Goal: Information Seeking & Learning: Check status

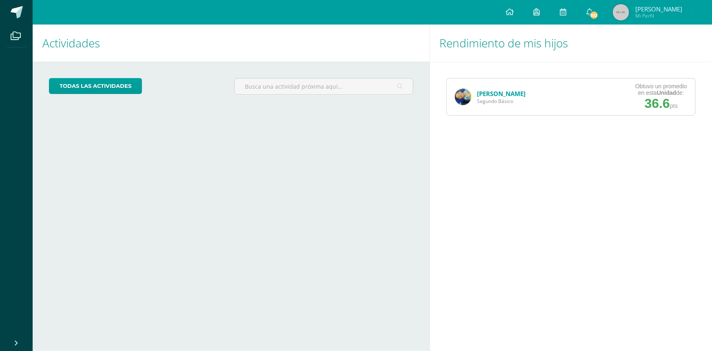
click at [505, 94] on link "[PERSON_NAME]" at bounding box center [502, 93] width 49 height 8
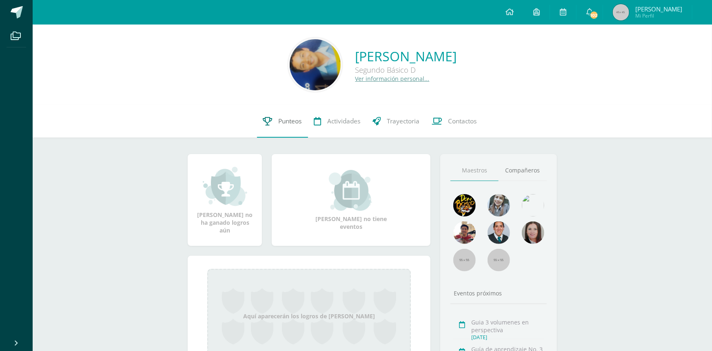
click at [286, 124] on span "Punteos" at bounding box center [290, 121] width 23 height 9
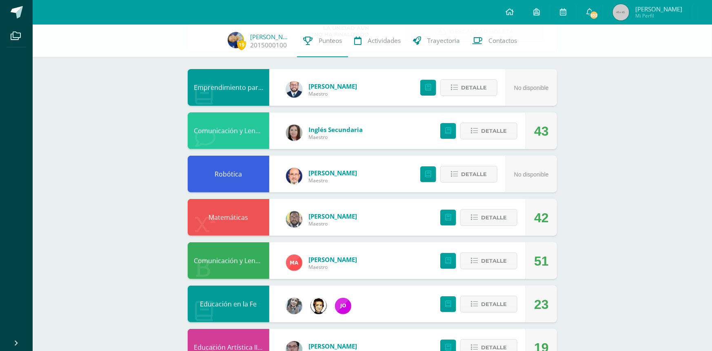
scroll to position [61, 0]
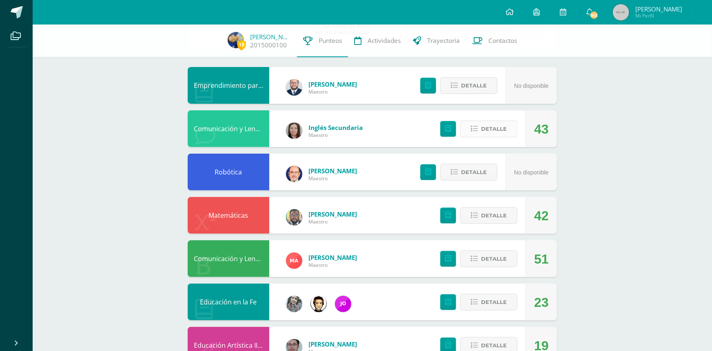
click at [472, 129] on icon at bounding box center [474, 128] width 7 height 7
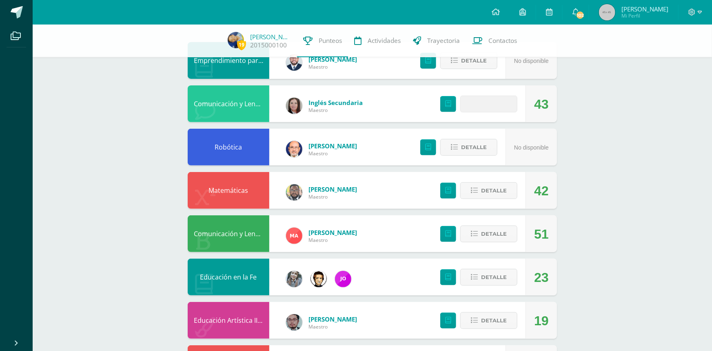
scroll to position [93, 0]
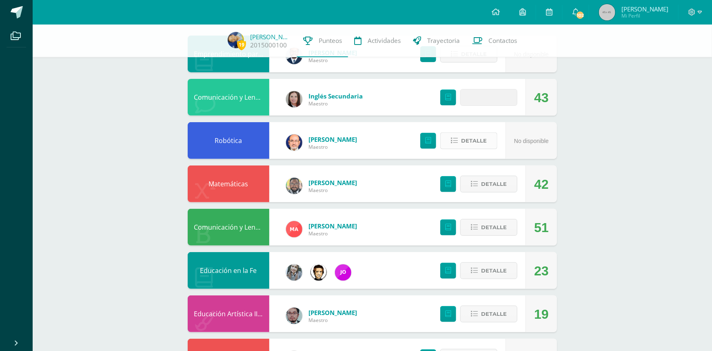
click at [452, 137] on icon at bounding box center [454, 140] width 7 height 7
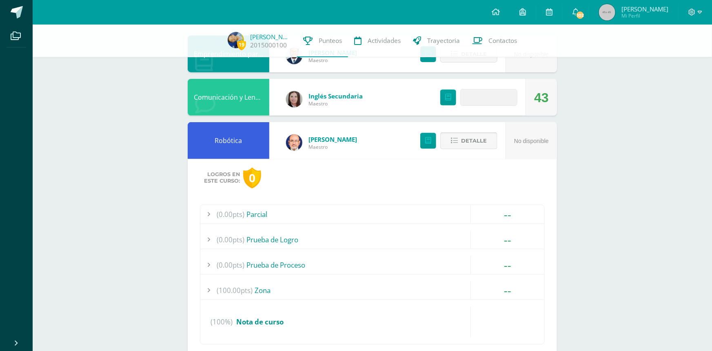
click at [456, 142] on icon at bounding box center [454, 140] width 7 height 7
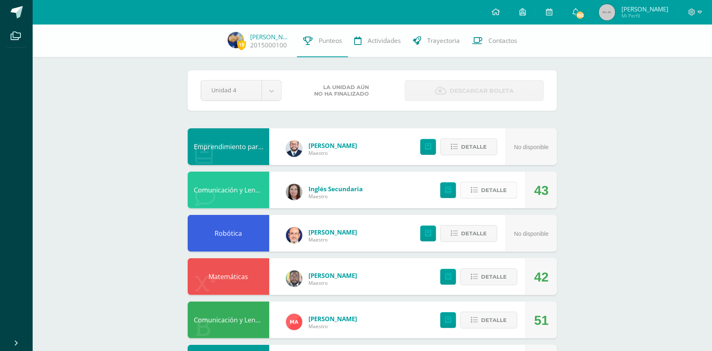
click at [472, 190] on icon at bounding box center [474, 190] width 7 height 7
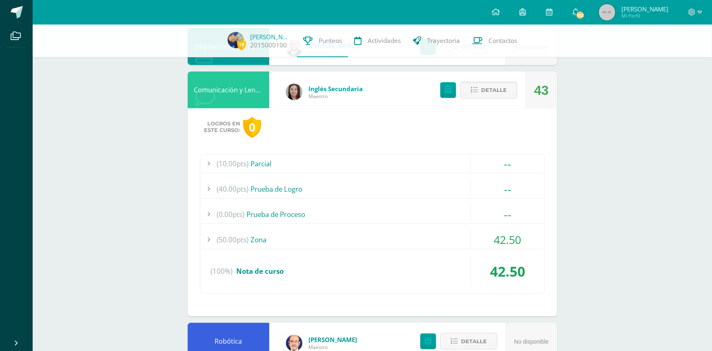
scroll to position [175, 0]
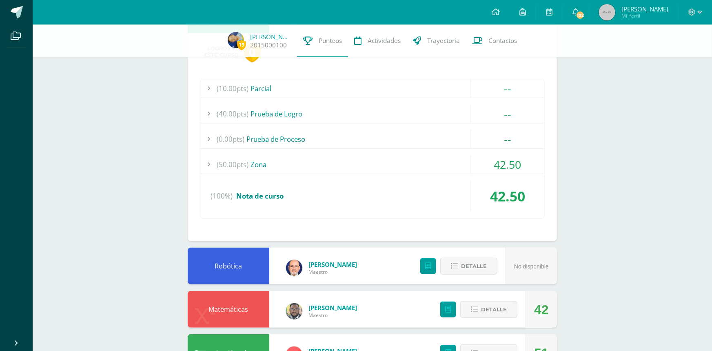
click at [211, 162] on div at bounding box center [208, 164] width 16 height 18
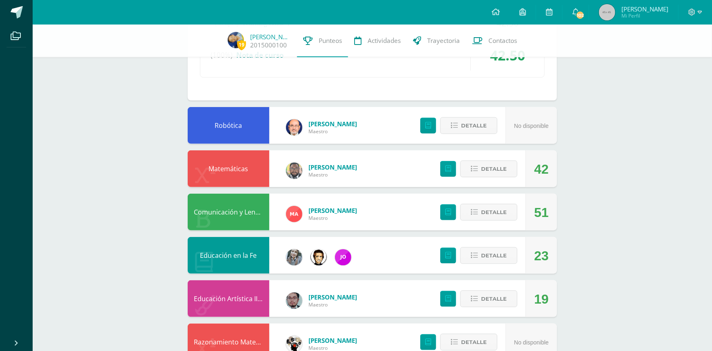
scroll to position [343, 0]
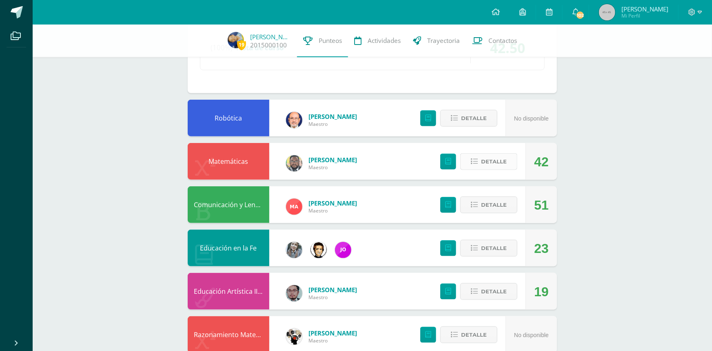
click at [474, 159] on icon at bounding box center [474, 161] width 7 height 7
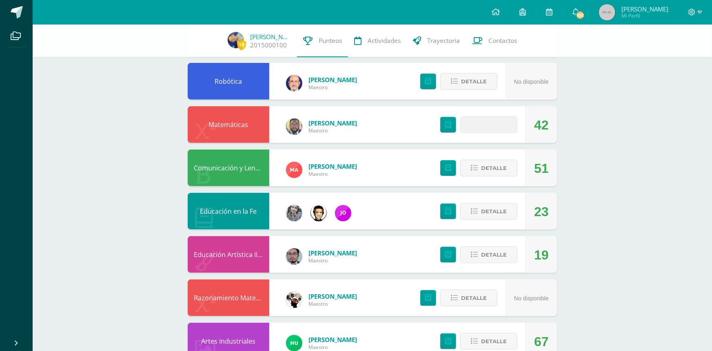
scroll to position [392, 0]
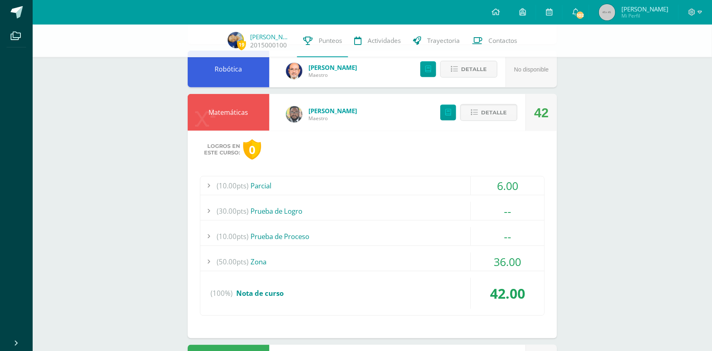
click at [209, 256] on div at bounding box center [208, 261] width 16 height 18
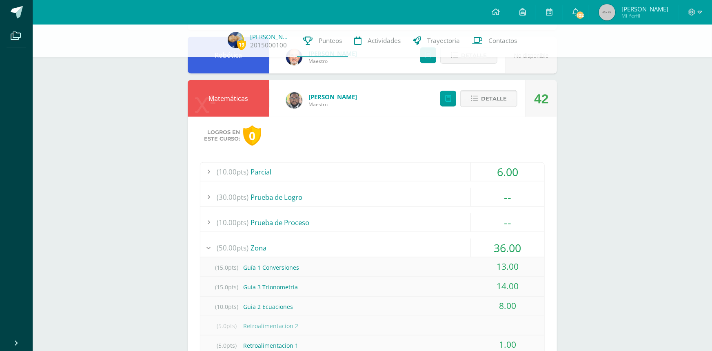
scroll to position [380, 0]
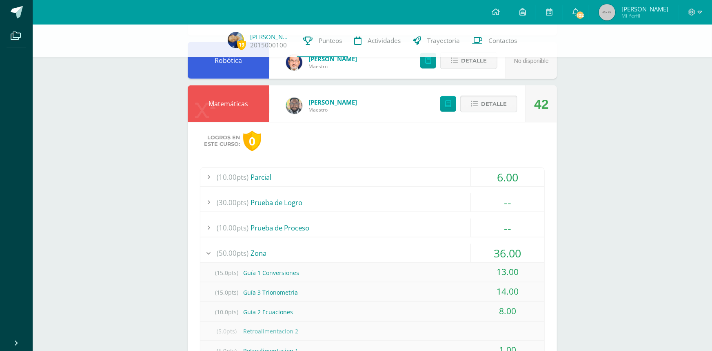
drag, startPoint x: 471, startPoint y: 95, endPoint x: 473, endPoint y: 100, distance: 5.7
click at [472, 96] on button "Detalle" at bounding box center [489, 104] width 57 height 17
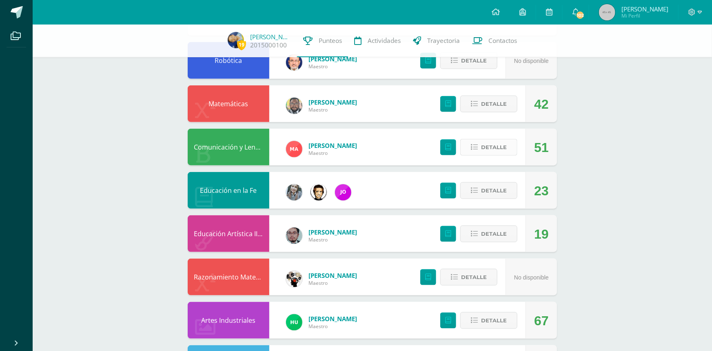
click at [476, 145] on icon at bounding box center [474, 147] width 7 height 7
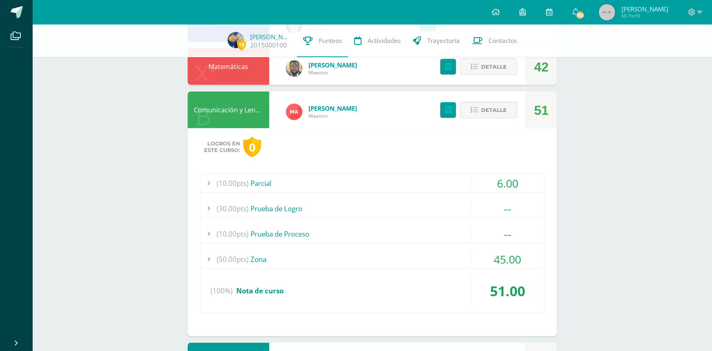
scroll to position [418, 0]
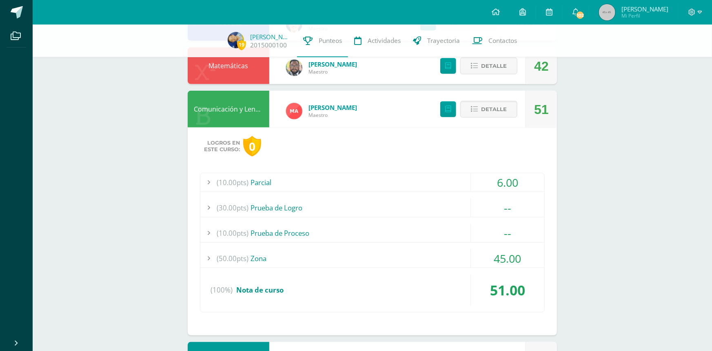
click at [206, 258] on div at bounding box center [208, 258] width 16 height 18
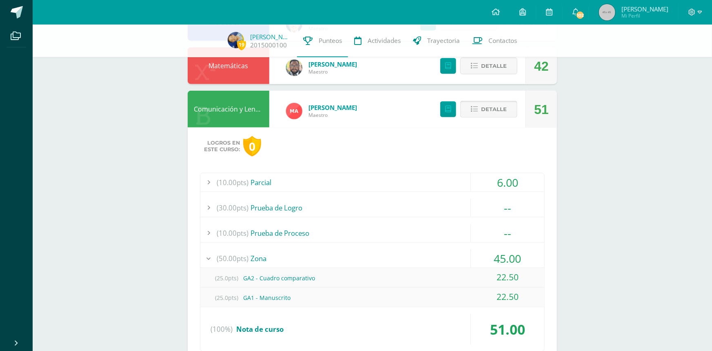
click at [475, 108] on icon at bounding box center [474, 109] width 7 height 7
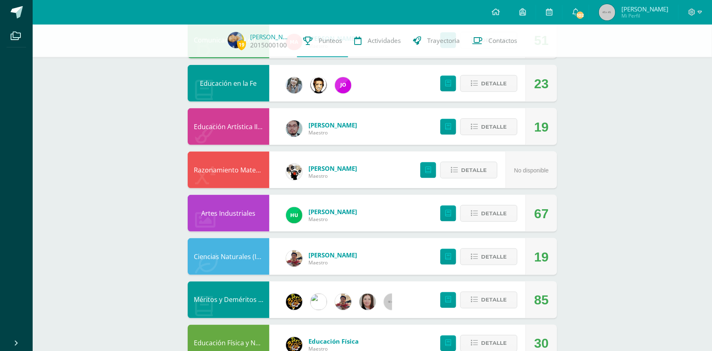
scroll to position [490, 0]
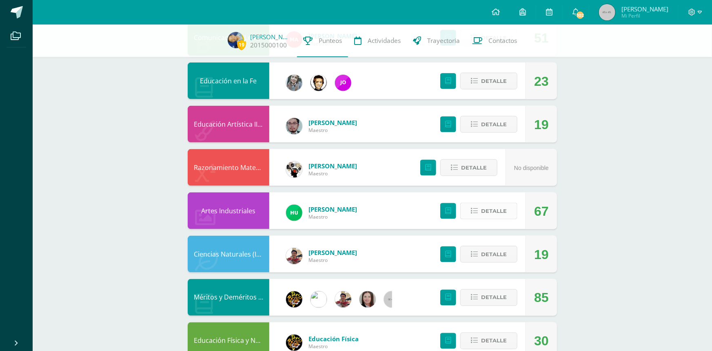
click at [472, 209] on icon at bounding box center [474, 210] width 7 height 7
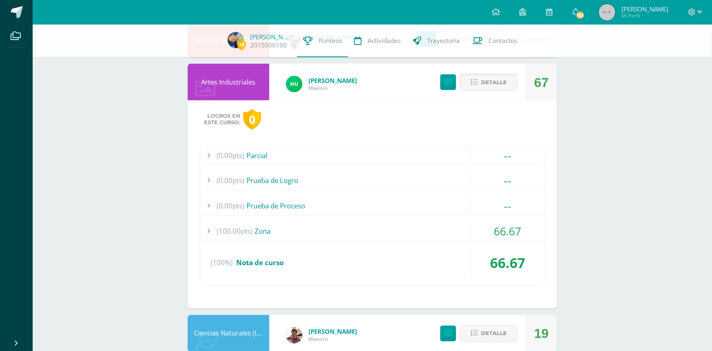
scroll to position [621, 0]
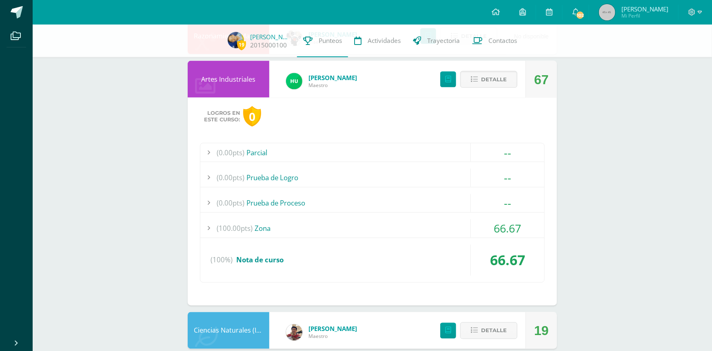
click at [214, 228] on div at bounding box center [208, 228] width 16 height 18
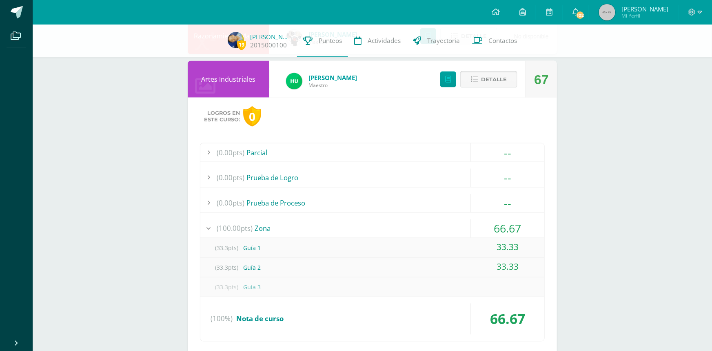
click at [476, 80] on icon at bounding box center [474, 79] width 7 height 7
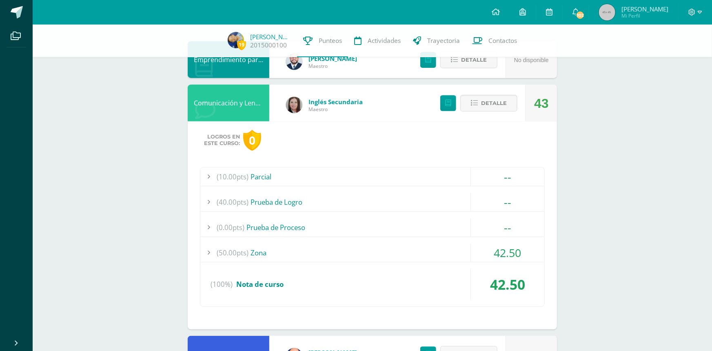
scroll to position [0, 0]
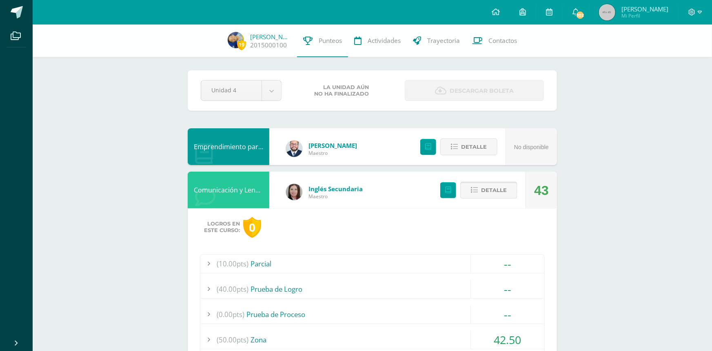
click at [471, 192] on button "Detalle" at bounding box center [489, 190] width 57 height 17
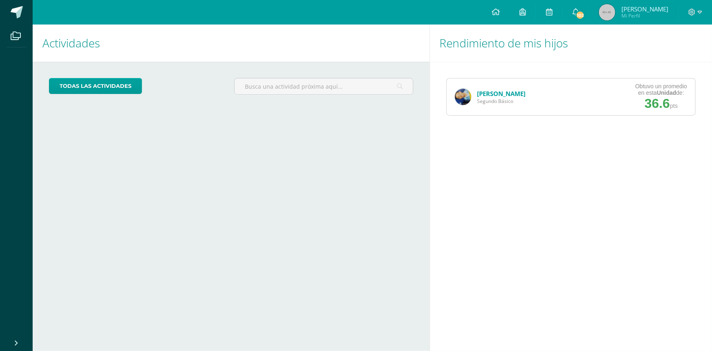
click at [501, 92] on link "[PERSON_NAME]" at bounding box center [502, 93] width 49 height 8
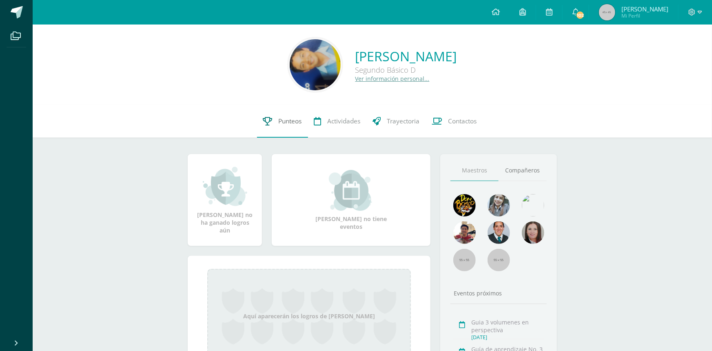
click at [284, 122] on span "Punteos" at bounding box center [290, 121] width 23 height 9
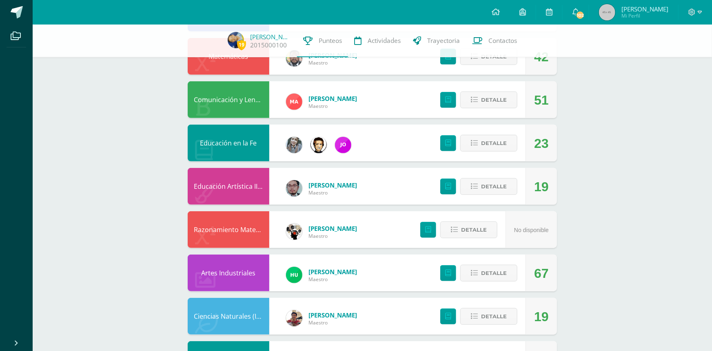
scroll to position [235, 0]
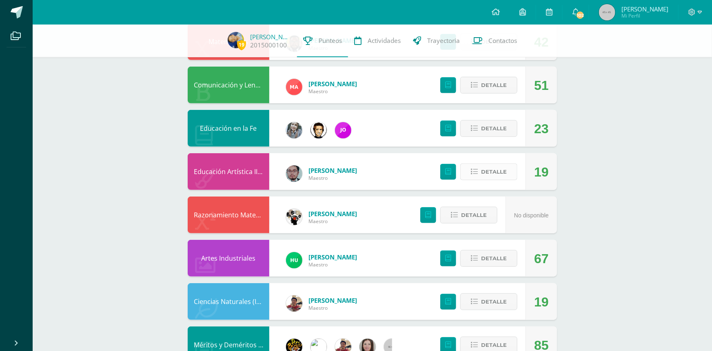
click at [471, 172] on button "Detalle" at bounding box center [489, 171] width 57 height 17
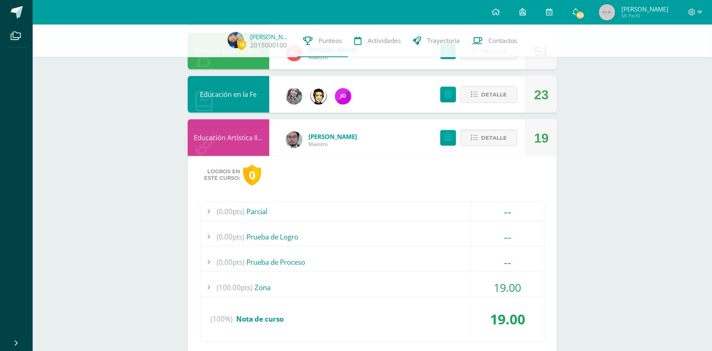
scroll to position [272, 0]
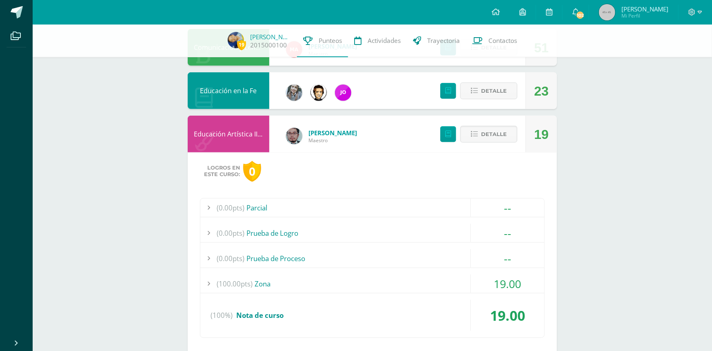
click at [209, 283] on div at bounding box center [208, 283] width 16 height 18
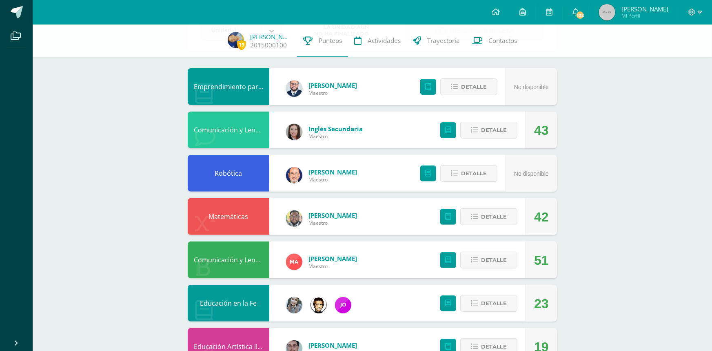
scroll to position [0, 0]
